Goal: Task Accomplishment & Management: Use online tool/utility

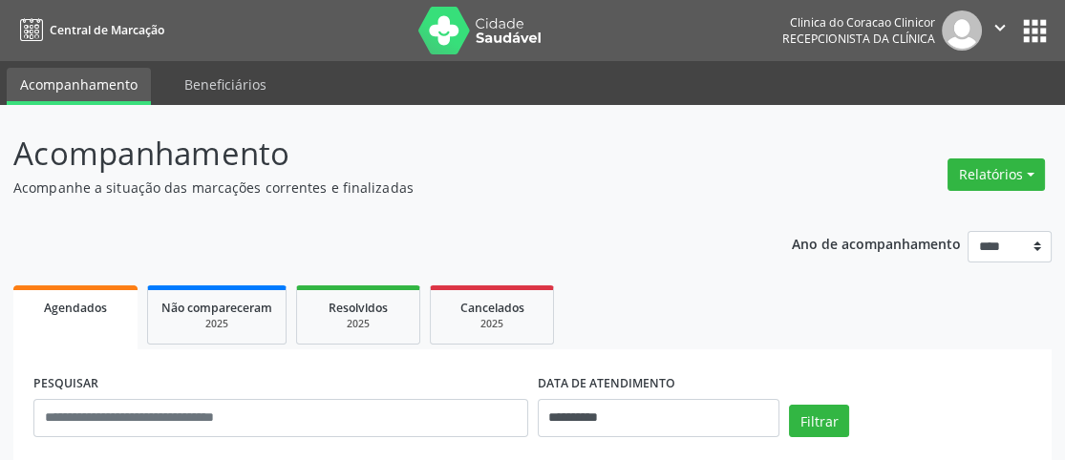
drag, startPoint x: 0, startPoint y: 0, endPoint x: 998, endPoint y: 185, distance: 1015.0
click at [999, 181] on button "Relatórios" at bounding box center [995, 175] width 97 height 32
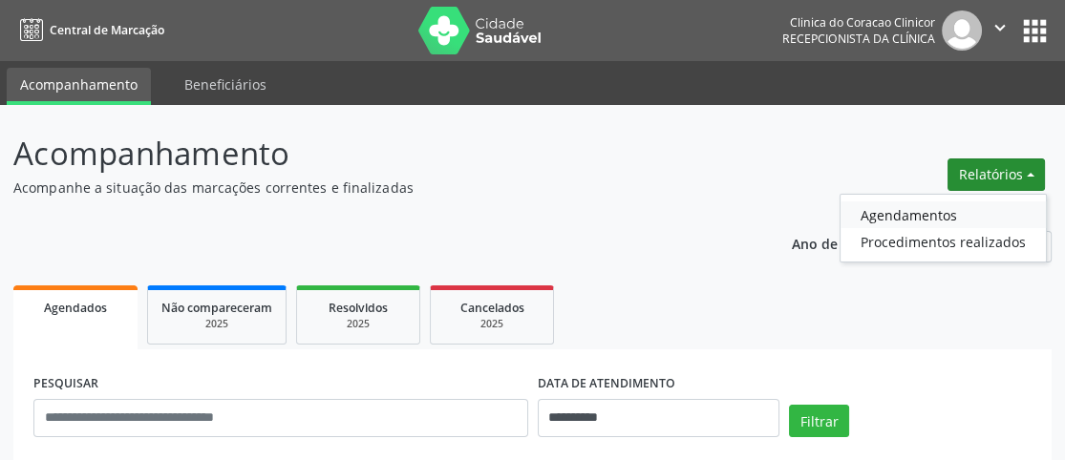
click at [900, 220] on link "Agendamentos" at bounding box center [942, 215] width 205 height 27
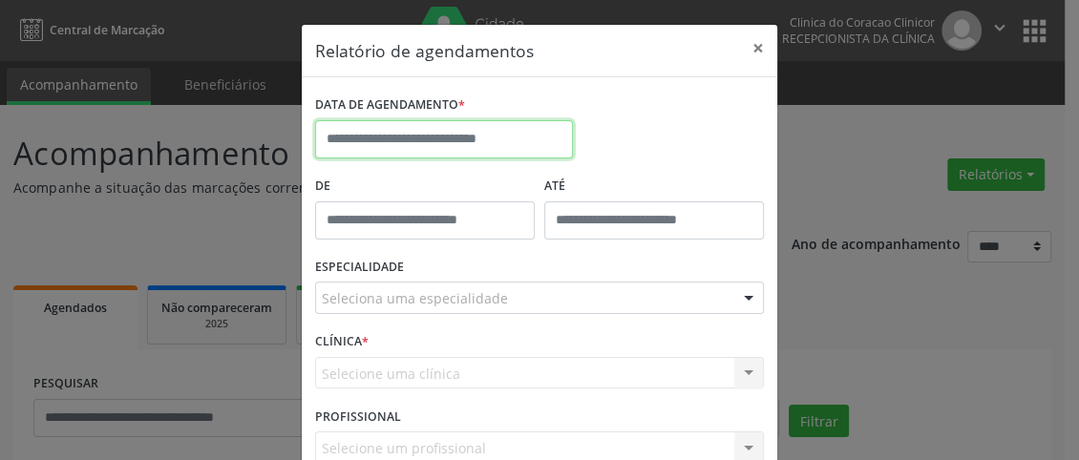
click at [418, 143] on input "text" at bounding box center [444, 139] width 258 height 38
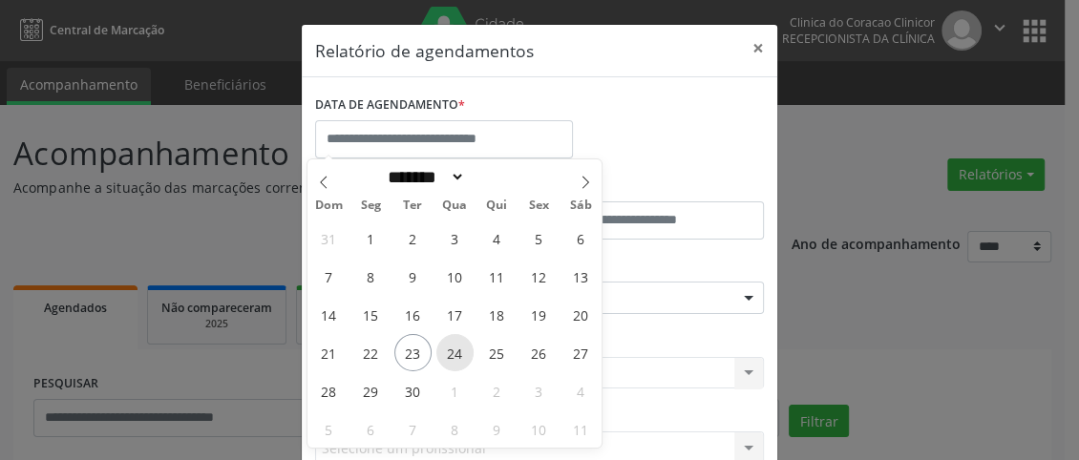
click at [447, 352] on span "24" at bounding box center [454, 352] width 37 height 37
type input "**********"
click at [447, 352] on span "24" at bounding box center [454, 352] width 37 height 37
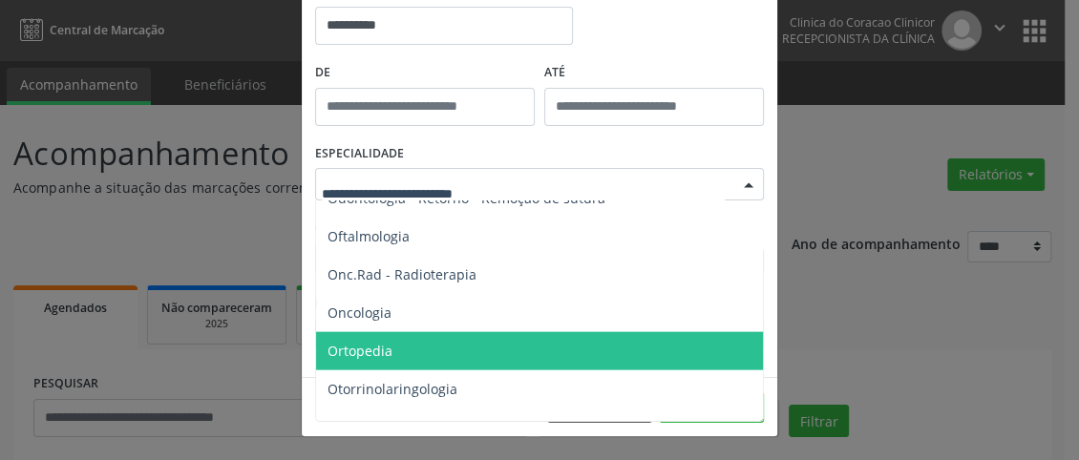
scroll to position [2483, 0]
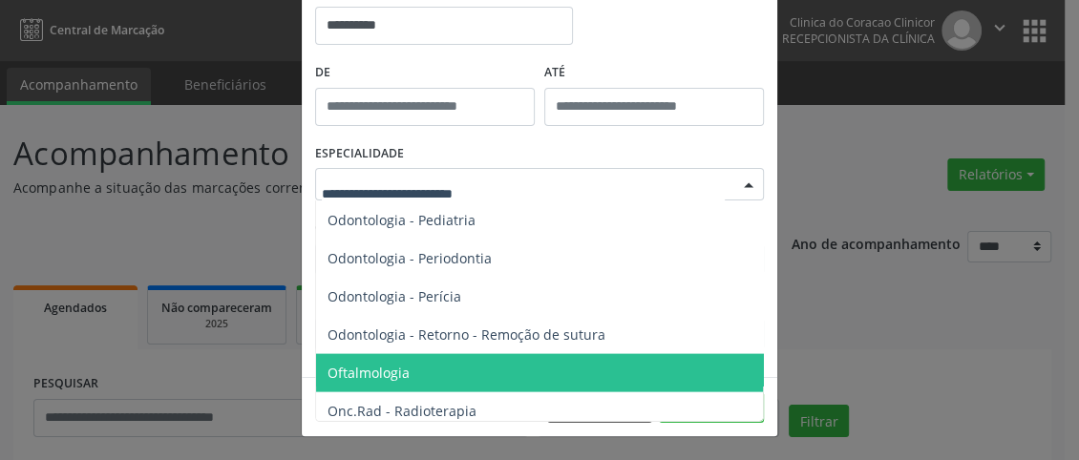
click at [404, 366] on span "Oftalmologia" at bounding box center [541, 372] width 450 height 38
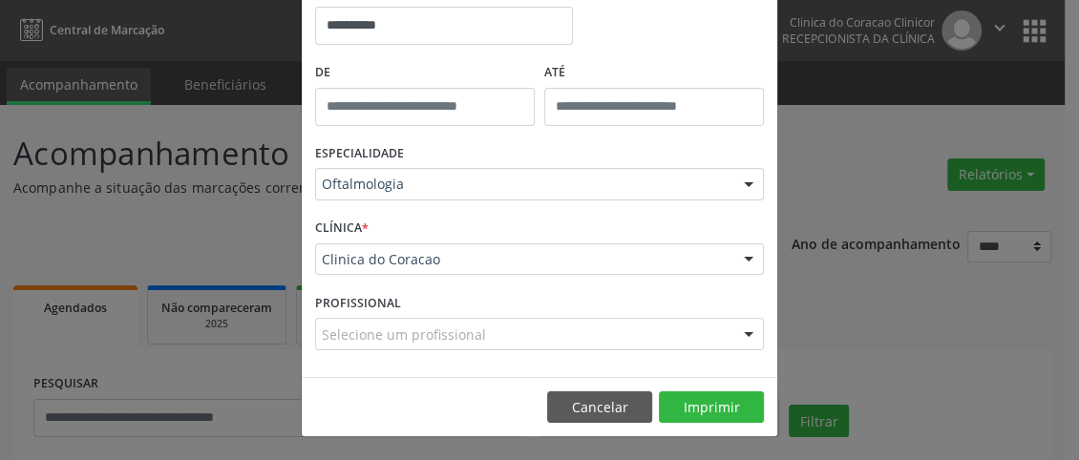
click at [554, 332] on div "Selecione um profissional" at bounding box center [539, 334] width 449 height 32
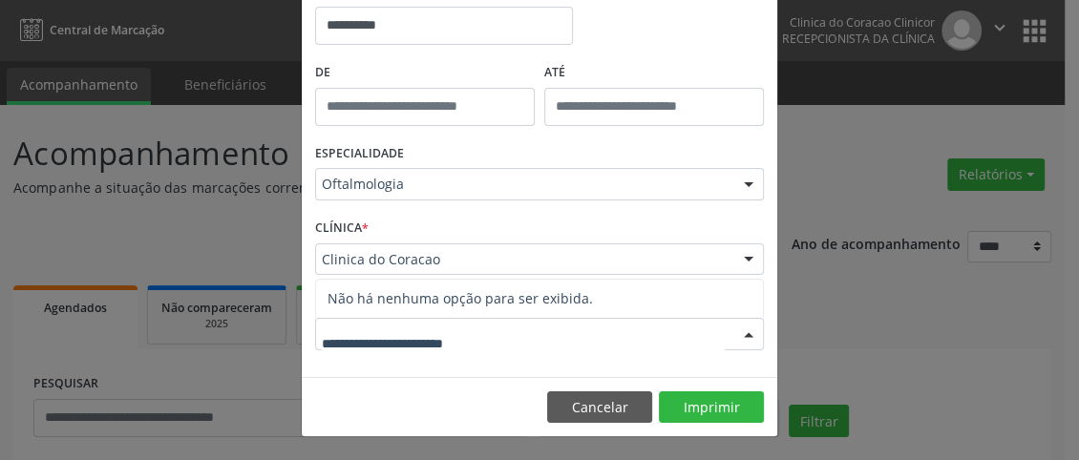
click at [509, 302] on span "Não há nenhuma opção para ser exibida." at bounding box center [539, 299] width 447 height 38
click at [489, 361] on input "text" at bounding box center [523, 344] width 403 height 38
click at [479, 303] on span "Não há nenhuma opção para ser exibida." at bounding box center [539, 299] width 447 height 38
drag, startPoint x: 455, startPoint y: 353, endPoint x: 457, endPoint y: 314, distance: 39.3
click at [454, 360] on input "text" at bounding box center [523, 344] width 403 height 38
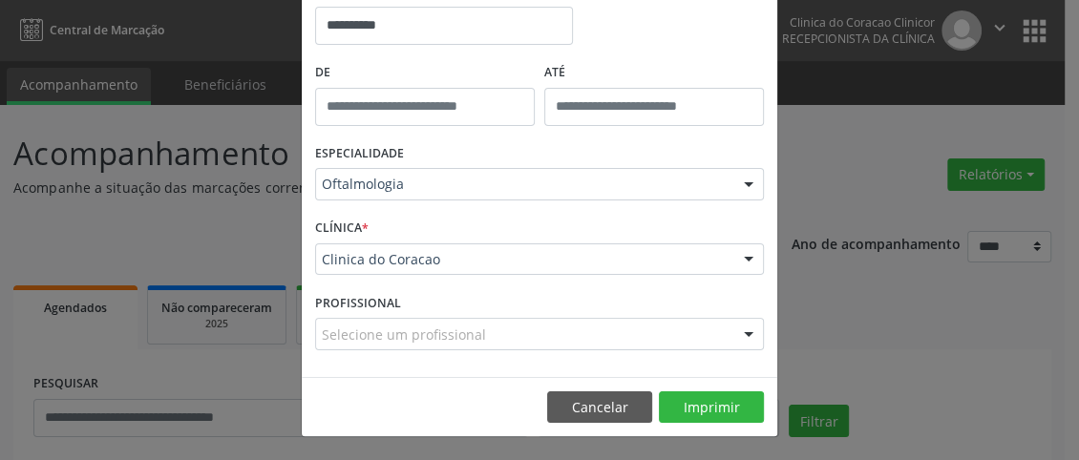
drag, startPoint x: 463, startPoint y: 242, endPoint x: 463, endPoint y: 262, distance: 20.1
click at [463, 241] on div "CLÍNICA * Clinica do Coracao Clinica do Coracao Nenhum resultado encontrado par…" at bounding box center [539, 251] width 458 height 74
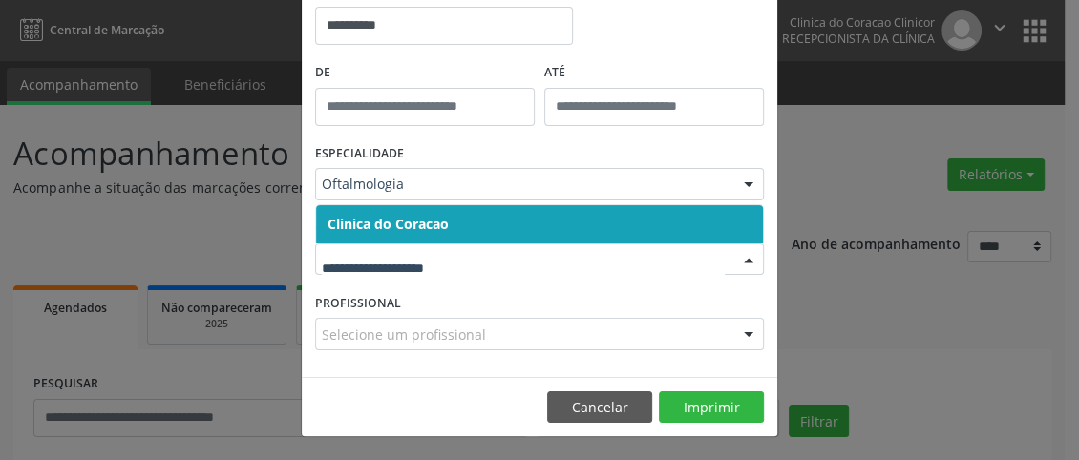
click at [467, 227] on span "Clinica do Coracao" at bounding box center [539, 224] width 447 height 38
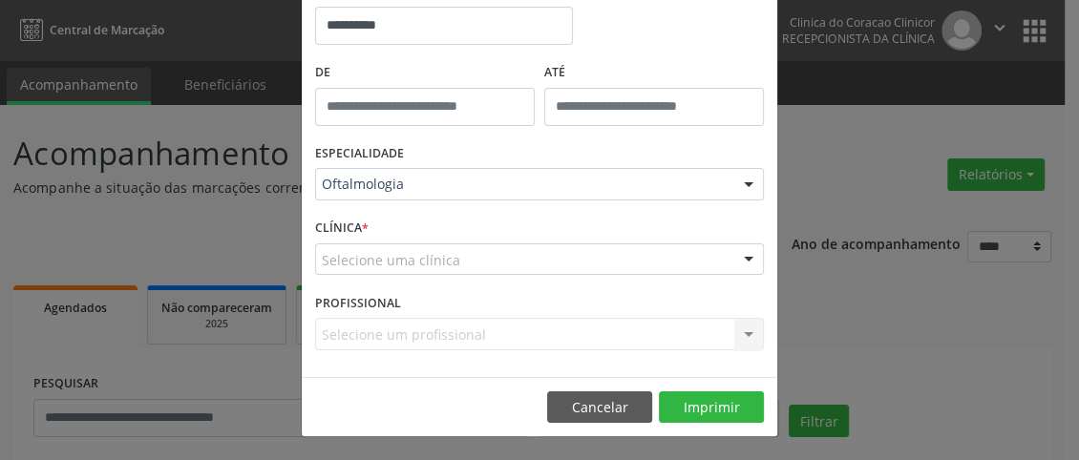
click at [463, 252] on div "Selecione uma clínica" at bounding box center [539, 260] width 449 height 32
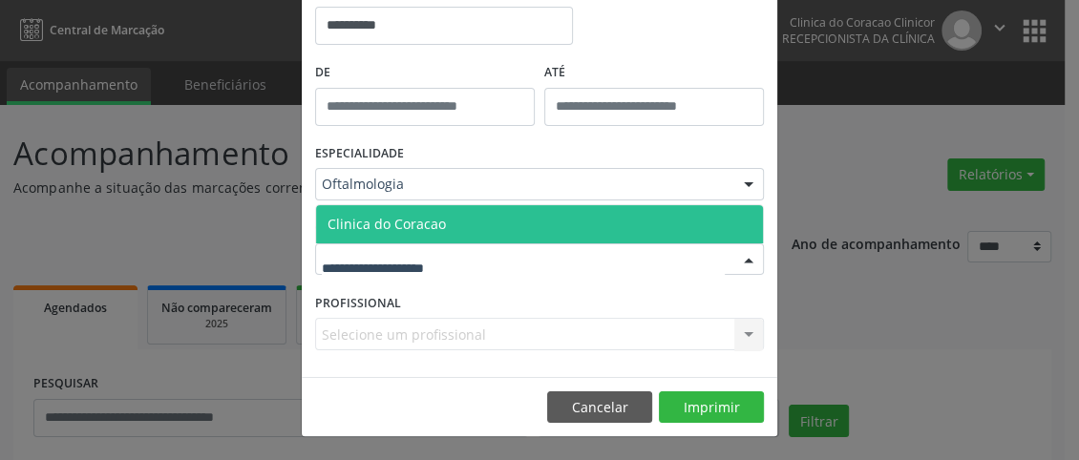
click at [470, 224] on span "Clinica do Coracao" at bounding box center [539, 224] width 447 height 38
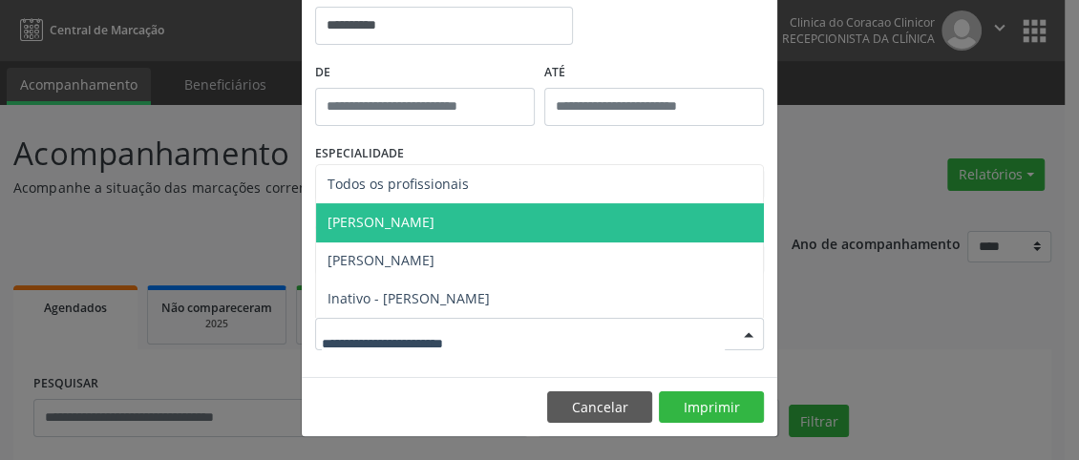
click at [435, 226] on span "[PERSON_NAME]" at bounding box center [381, 222] width 107 height 18
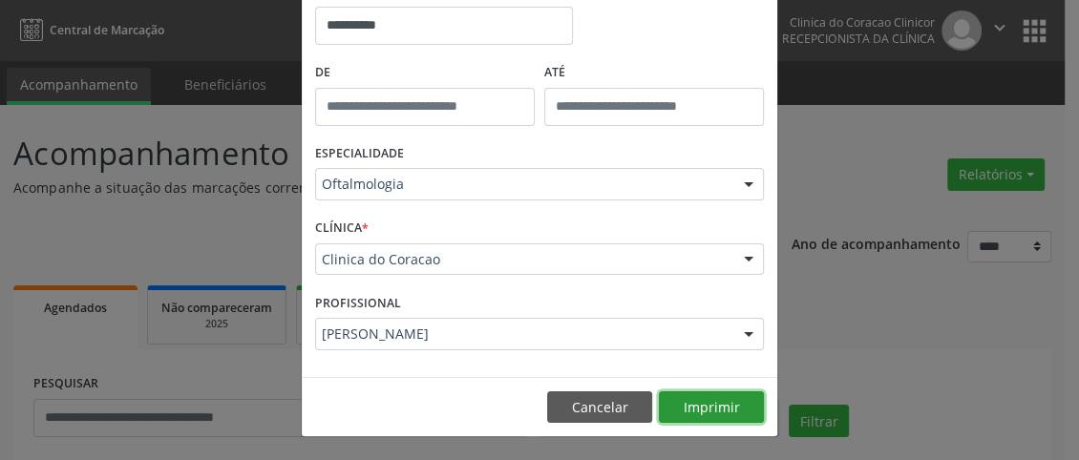
click at [687, 402] on button "Imprimir" at bounding box center [711, 408] width 105 height 32
